Goal: Task Accomplishment & Management: Complete application form

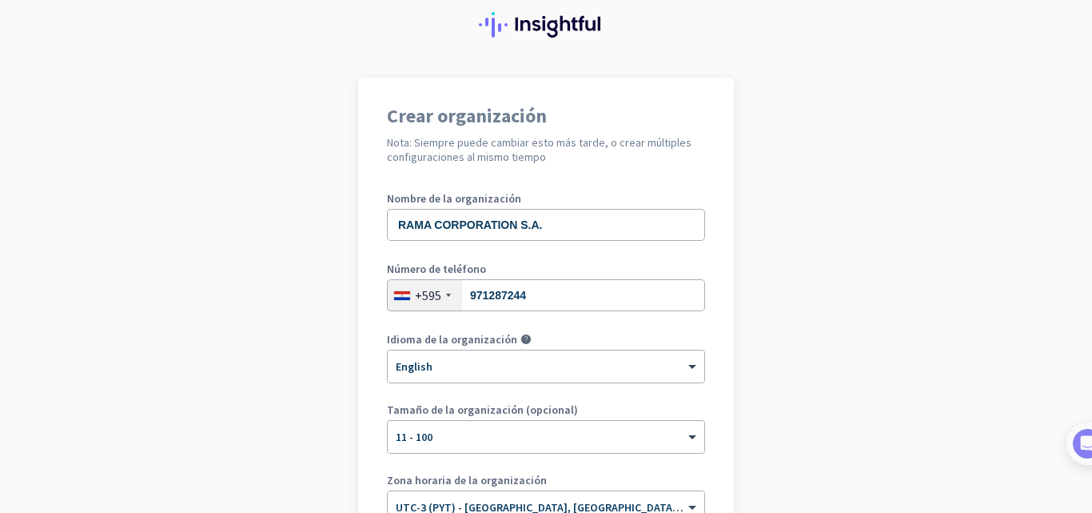
scroll to position [80, 0]
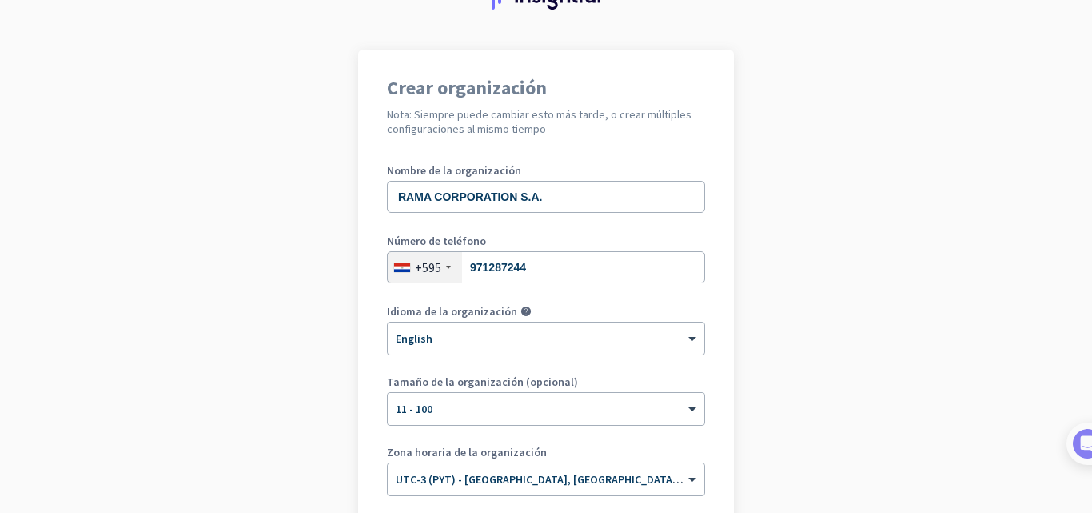
click at [475, 337] on div at bounding box center [546, 333] width 317 height 14
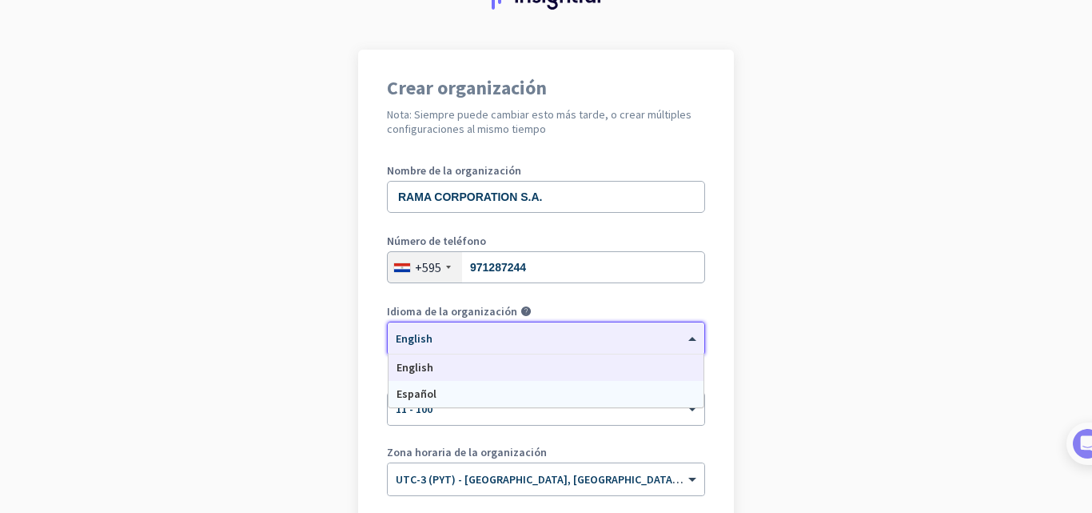
click at [436, 389] on div "Español" at bounding box center [546, 394] width 315 height 26
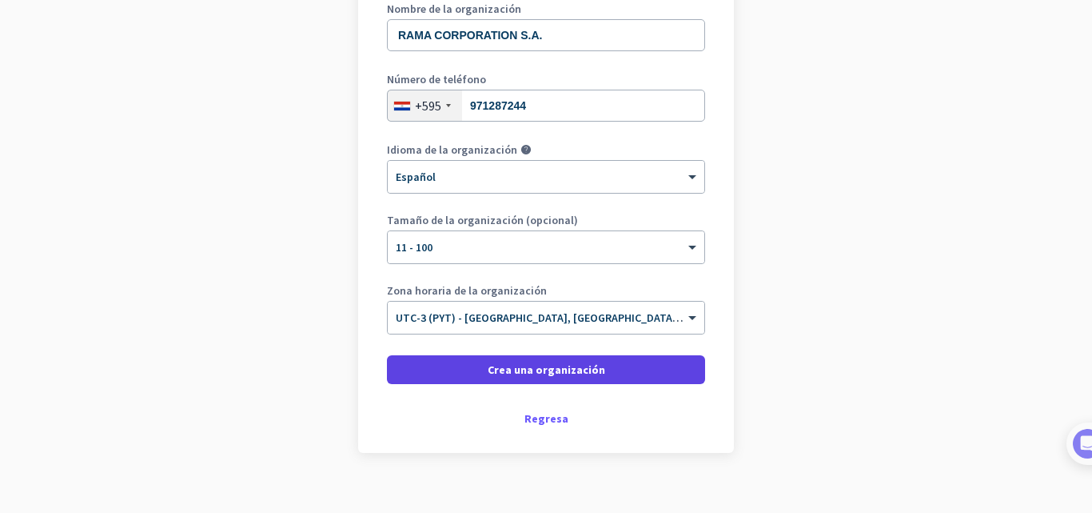
scroll to position [261, 0]
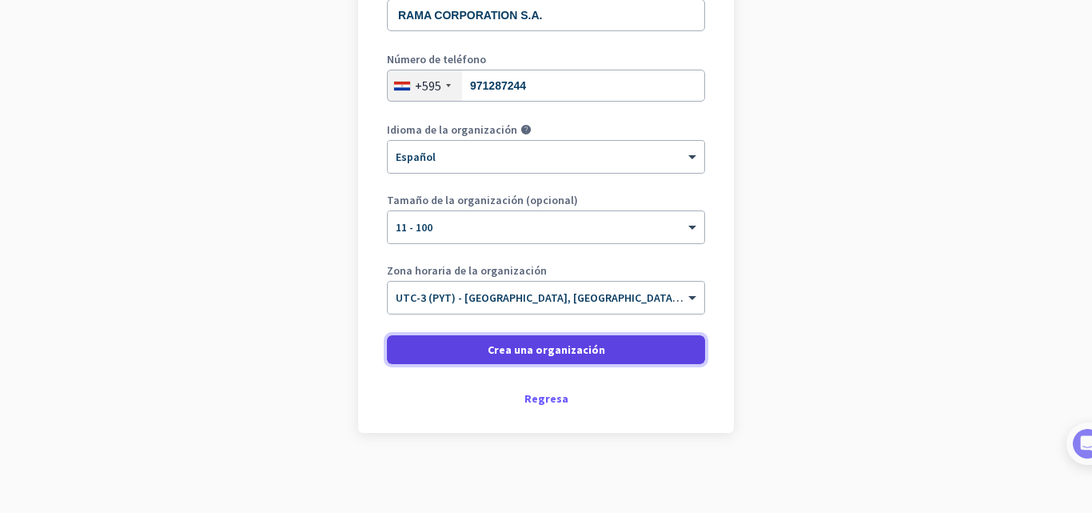
click at [526, 350] on span "Crea una organización" at bounding box center [547, 349] width 118 height 16
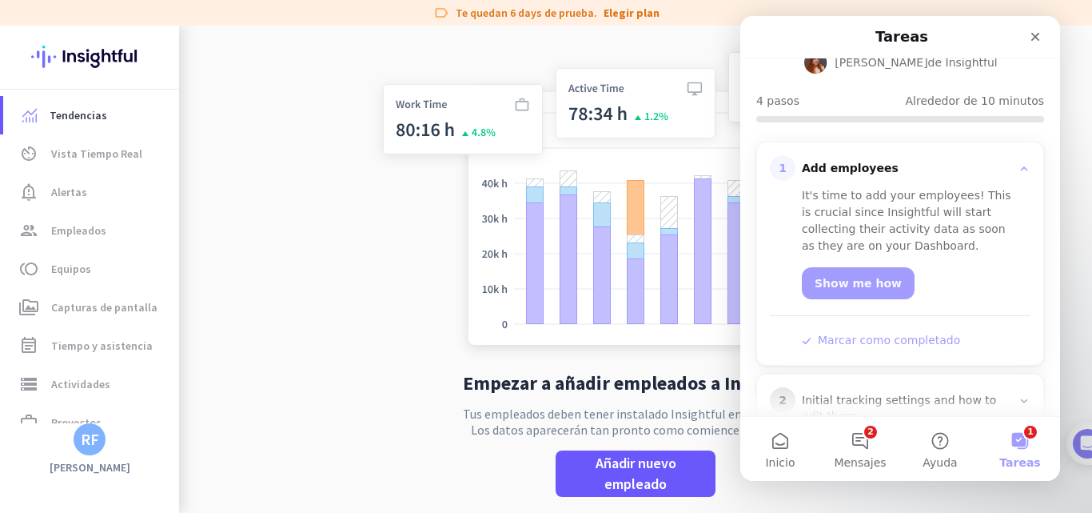
scroll to position [160, 0]
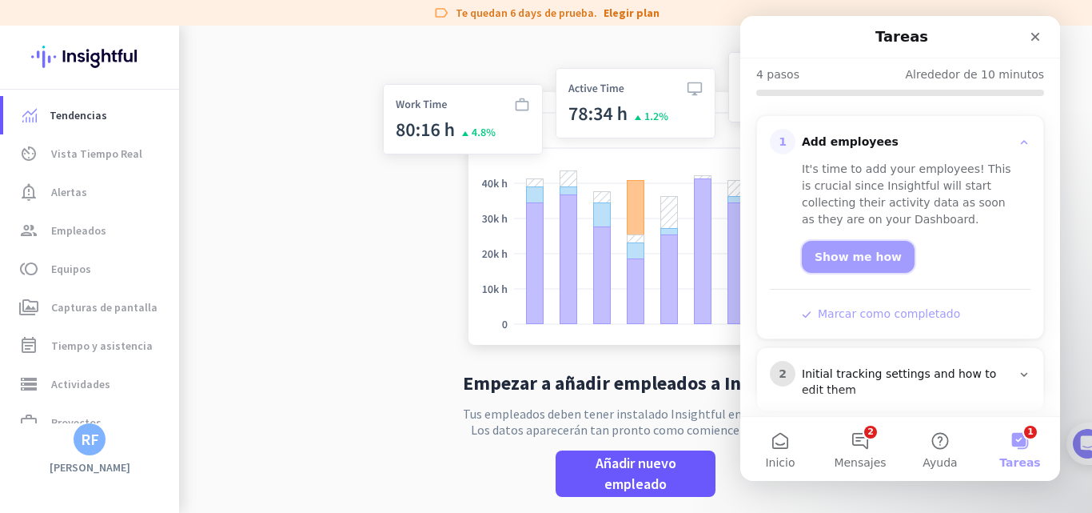
click at [840, 253] on link "Show me how" at bounding box center [858, 257] width 113 height 32
